Goal: Information Seeking & Learning: Learn about a topic

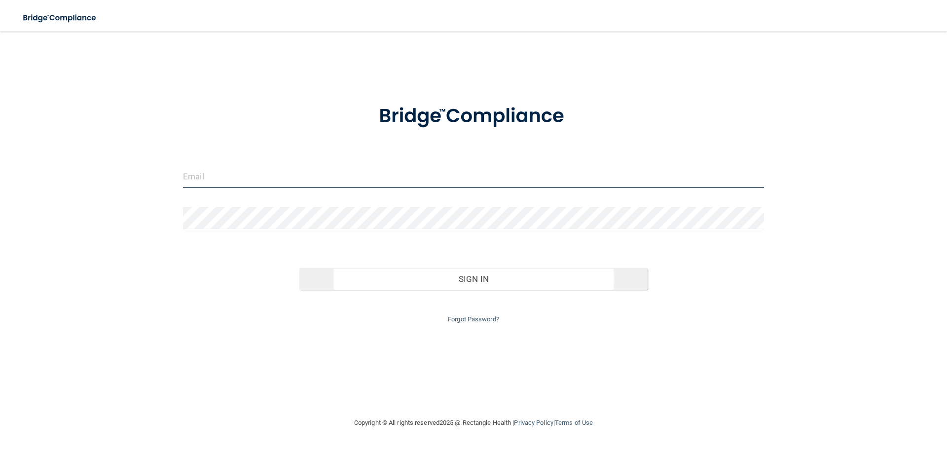
type input "[EMAIL_ADDRESS][DOMAIN_NAME]"
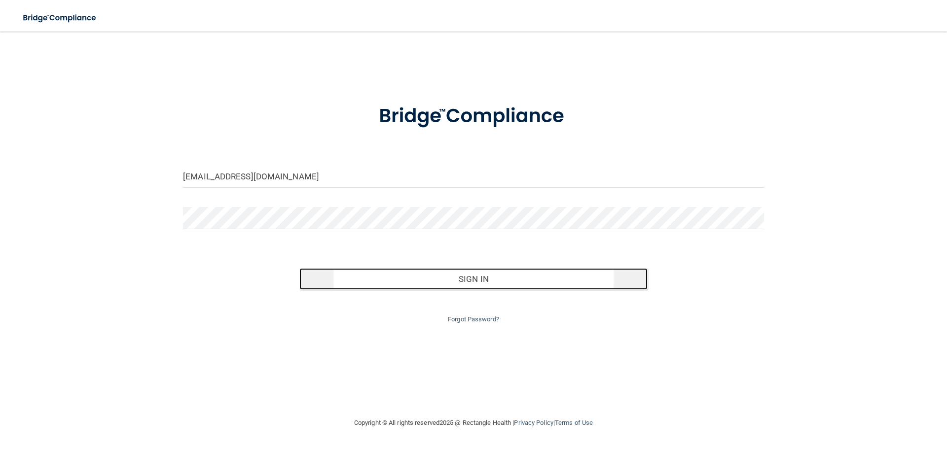
click at [473, 278] on button "Sign In" at bounding box center [473, 279] width 349 height 22
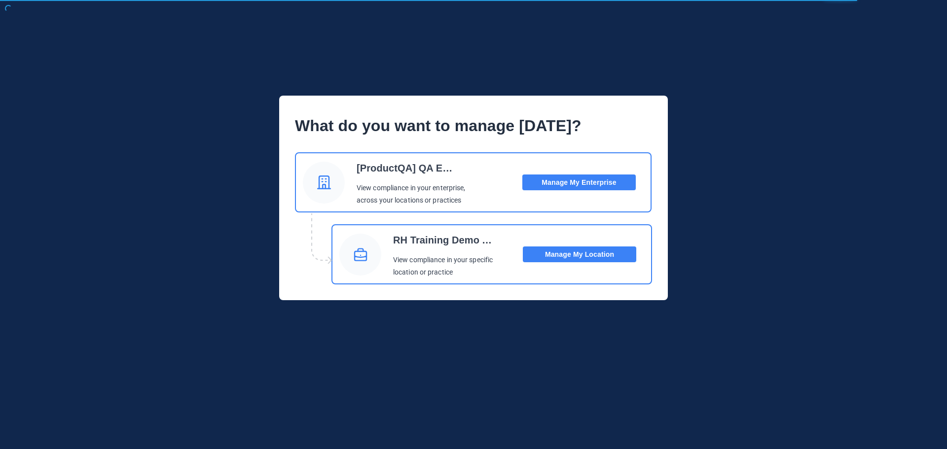
click at [573, 253] on button "Manage My Location" at bounding box center [579, 255] width 113 height 16
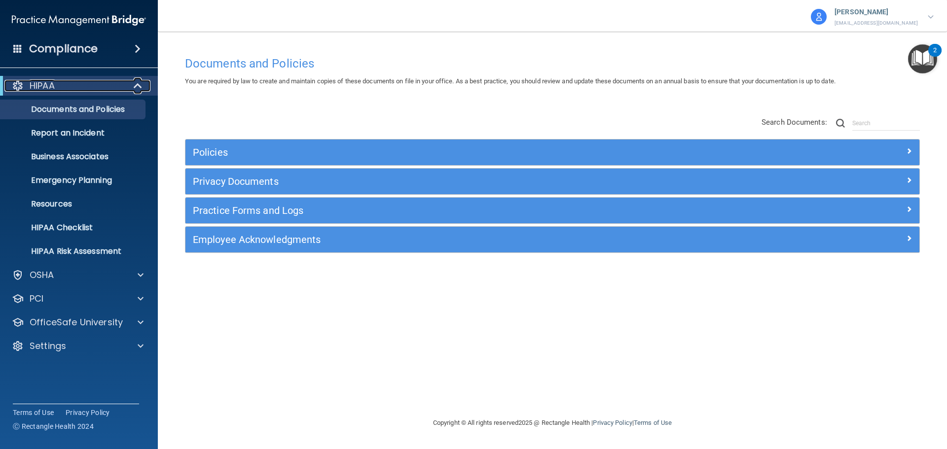
click at [139, 83] on span at bounding box center [139, 86] width 8 height 12
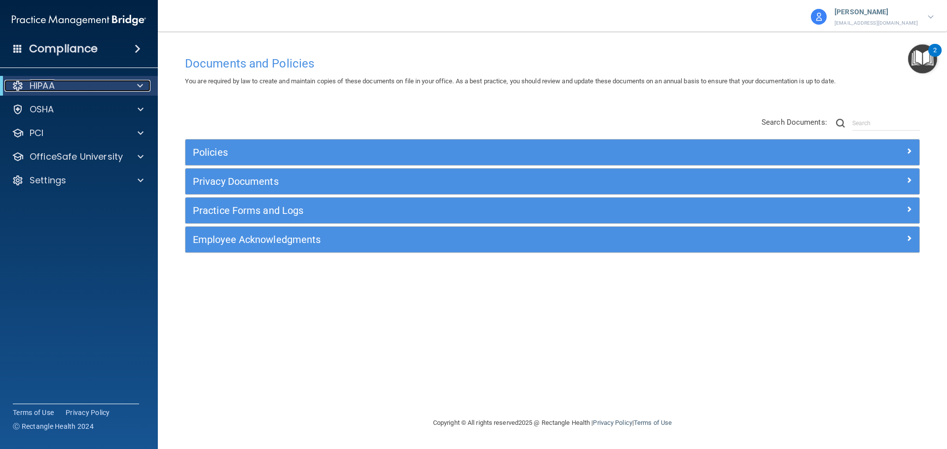
click at [140, 86] on span at bounding box center [140, 86] width 6 height 12
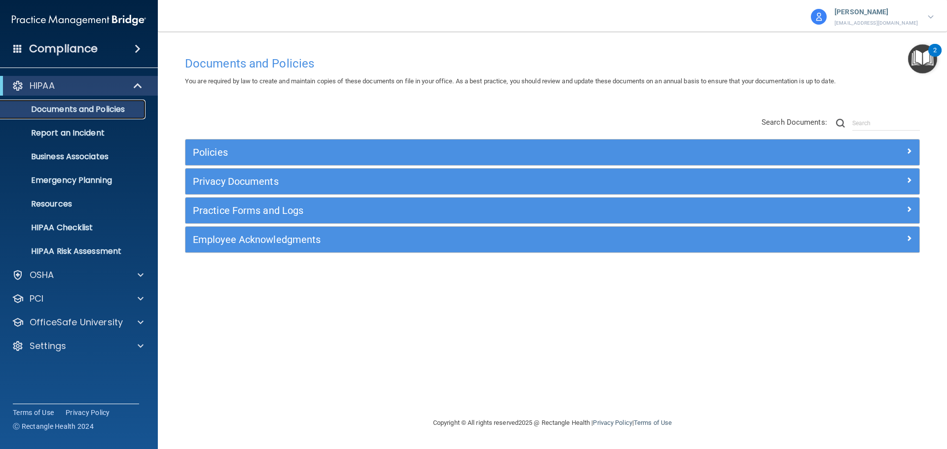
click at [107, 107] on p "Documents and Policies" at bounding box center [73, 110] width 135 height 10
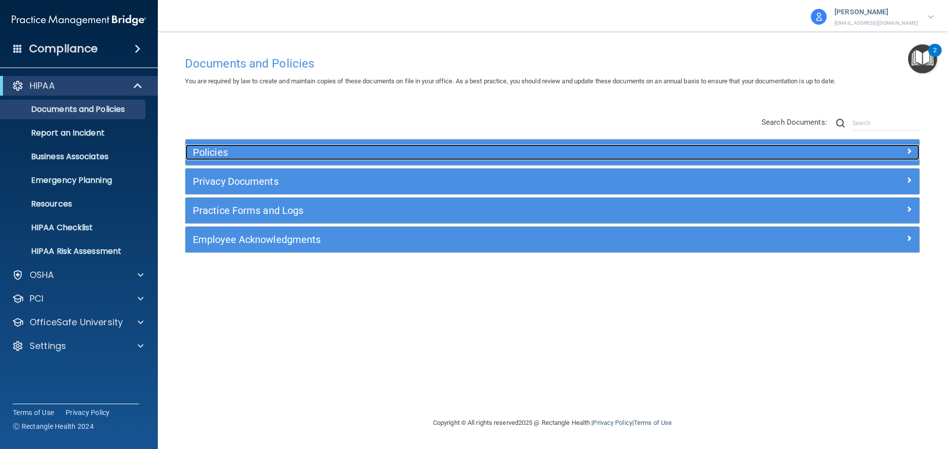
click at [226, 153] on h5 "Policies" at bounding box center [461, 152] width 536 height 11
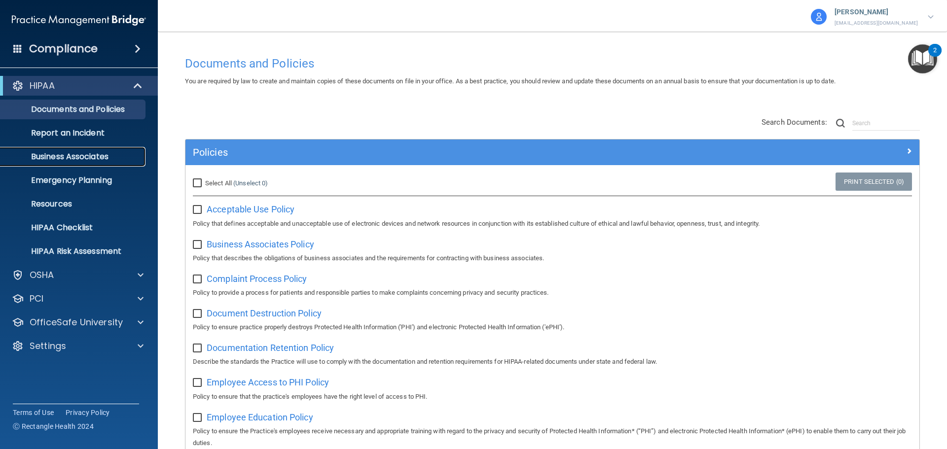
click at [52, 156] on p "Business Associates" at bounding box center [73, 157] width 135 height 10
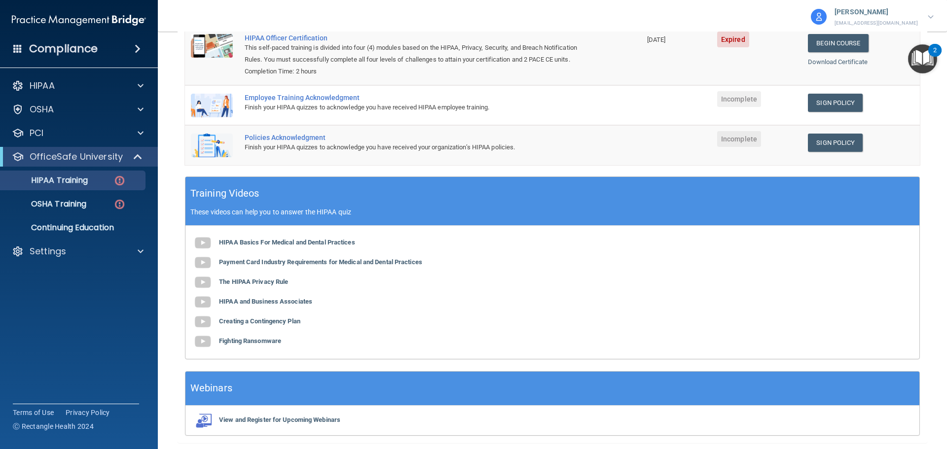
scroll to position [182, 0]
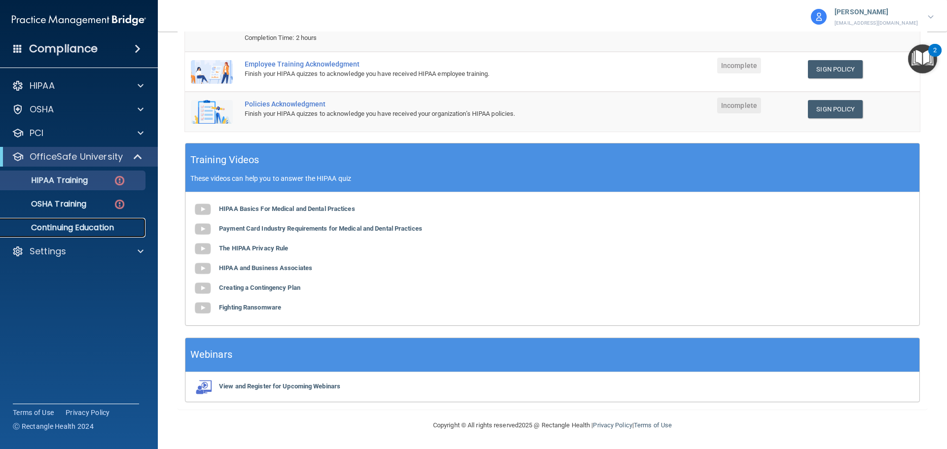
click at [77, 223] on p "Continuing Education" at bounding box center [73, 228] width 135 height 10
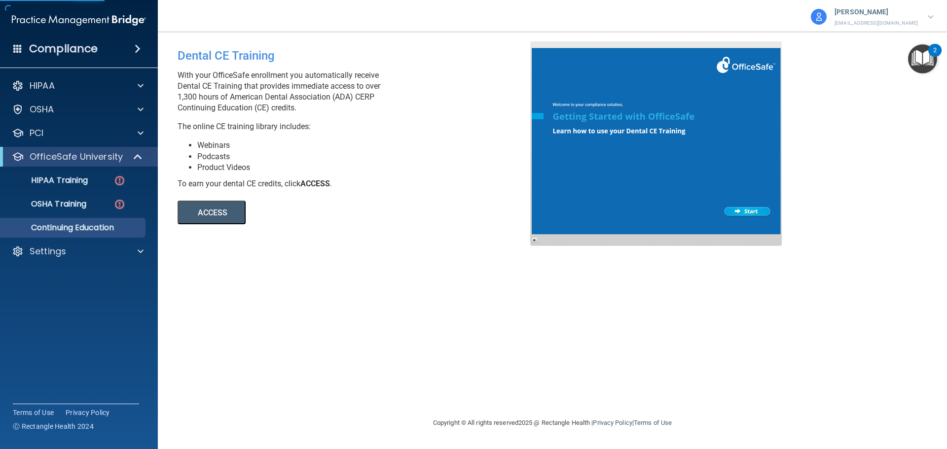
click at [213, 212] on button "ACCESS" at bounding box center [212, 213] width 68 height 24
click at [68, 178] on p "HIPAA Training" at bounding box center [46, 181] width 81 height 10
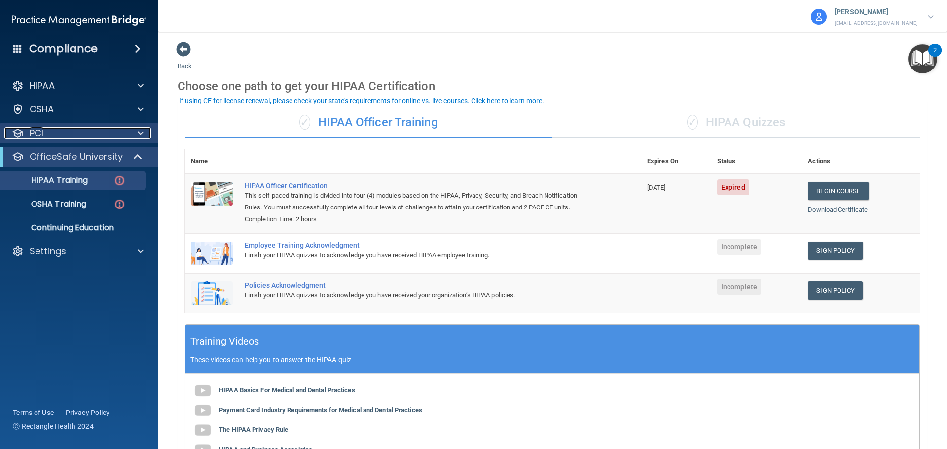
click at [140, 135] on span at bounding box center [141, 133] width 6 height 12
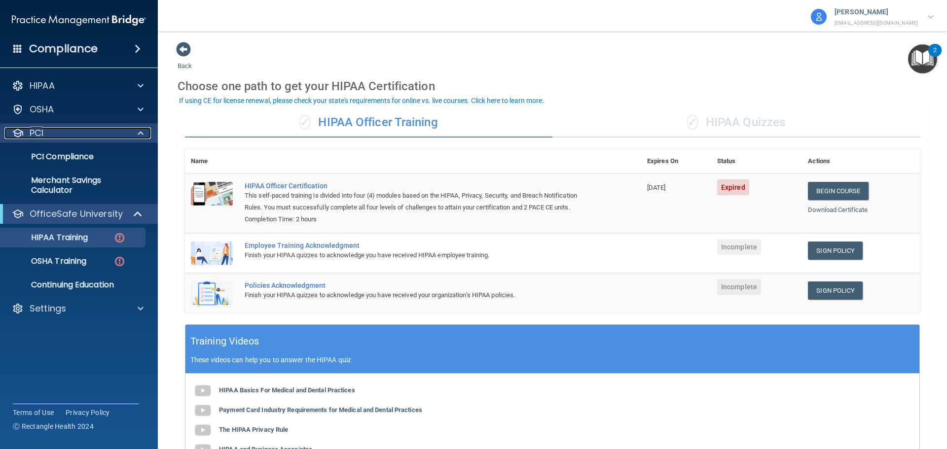
click at [140, 133] on span at bounding box center [141, 133] width 6 height 12
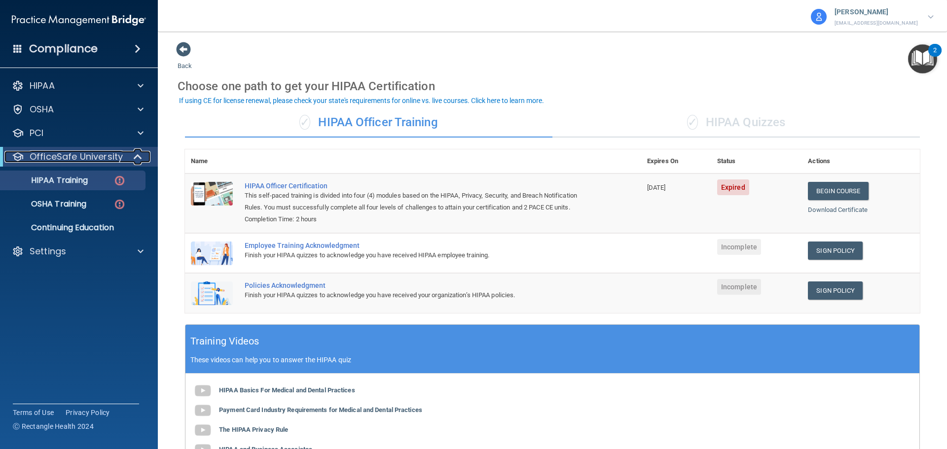
click at [139, 156] on span at bounding box center [139, 157] width 8 height 12
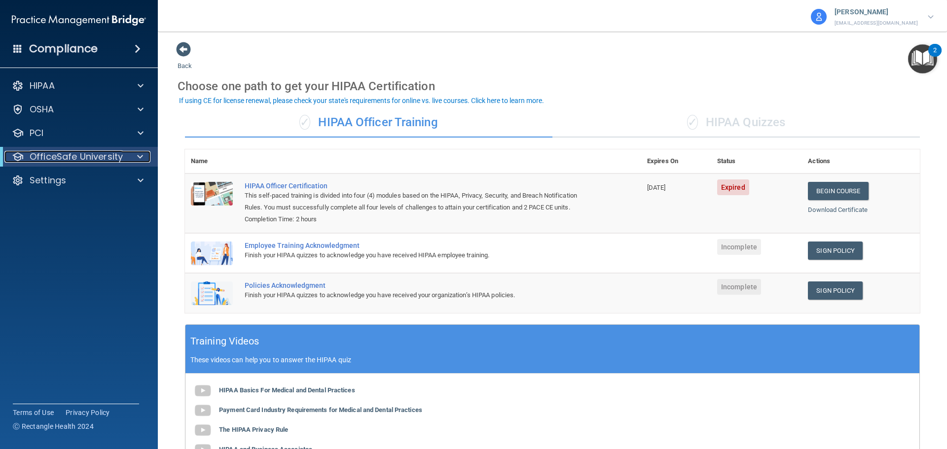
click at [143, 158] on span at bounding box center [140, 157] width 6 height 12
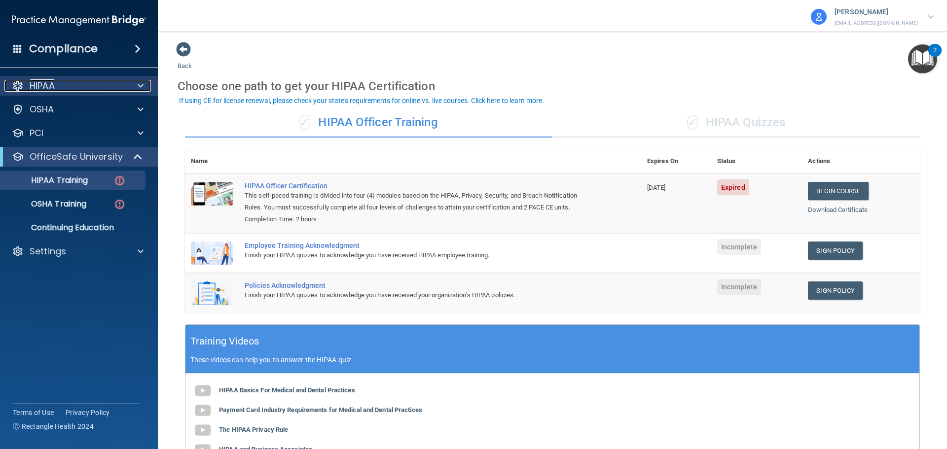
click at [140, 86] on span at bounding box center [141, 86] width 6 height 12
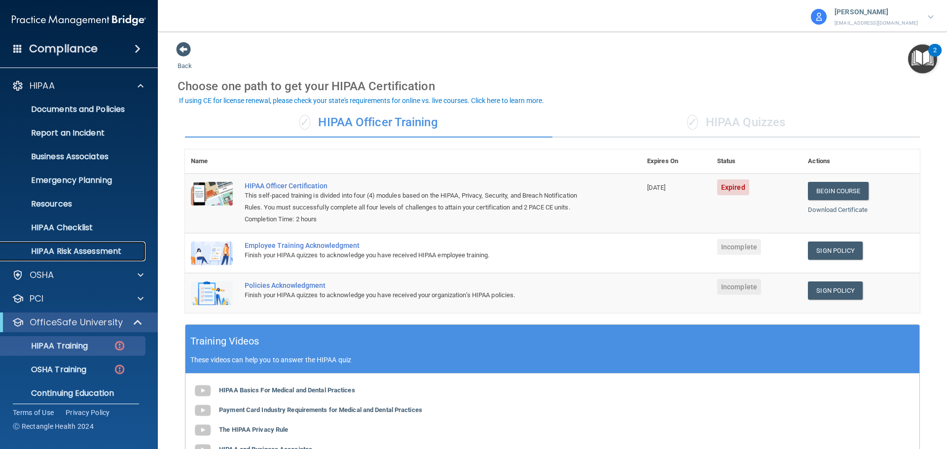
click at [75, 251] on p "HIPAA Risk Assessment" at bounding box center [73, 252] width 135 height 10
